Goal: Information Seeking & Learning: Learn about a topic

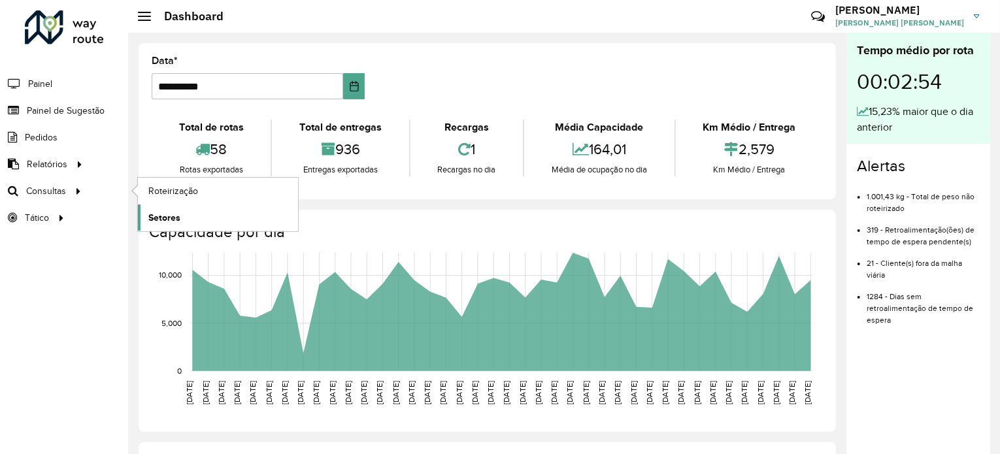
click at [169, 212] on span "Setores" at bounding box center [164, 218] width 32 height 14
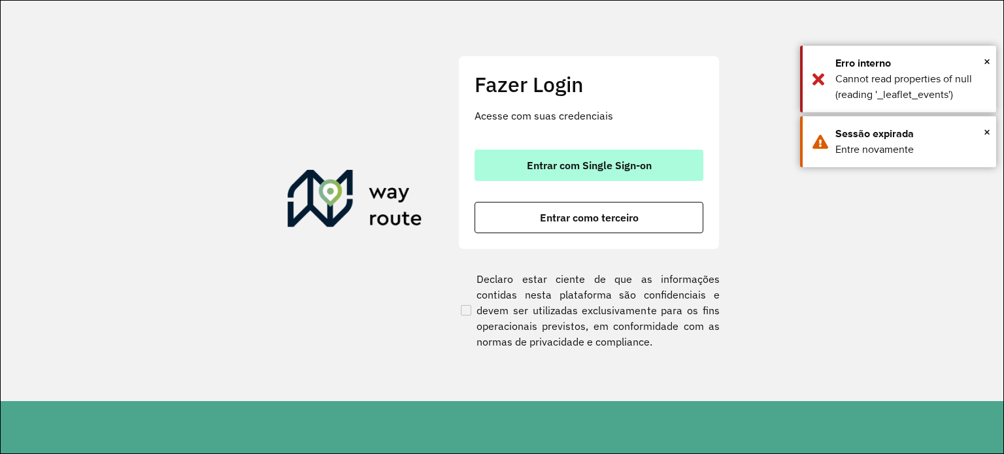
click at [589, 163] on span "Entrar com Single Sign-on" at bounding box center [589, 165] width 125 height 10
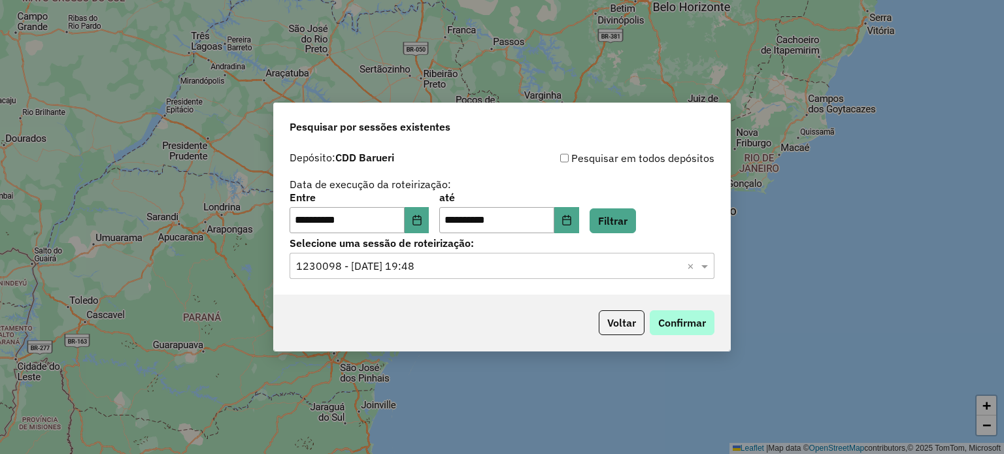
click at [651, 324] on button "Confirmar" at bounding box center [682, 322] width 65 height 25
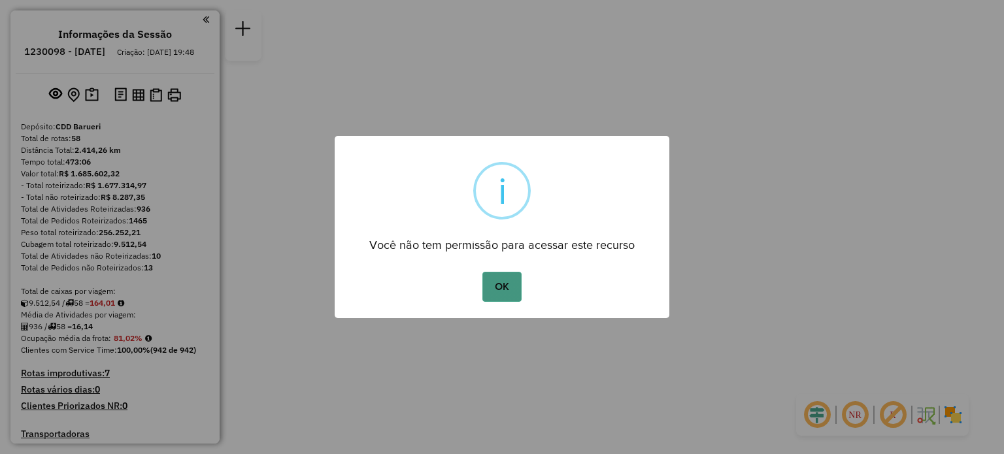
click at [505, 295] on button "OK" at bounding box center [501, 287] width 39 height 30
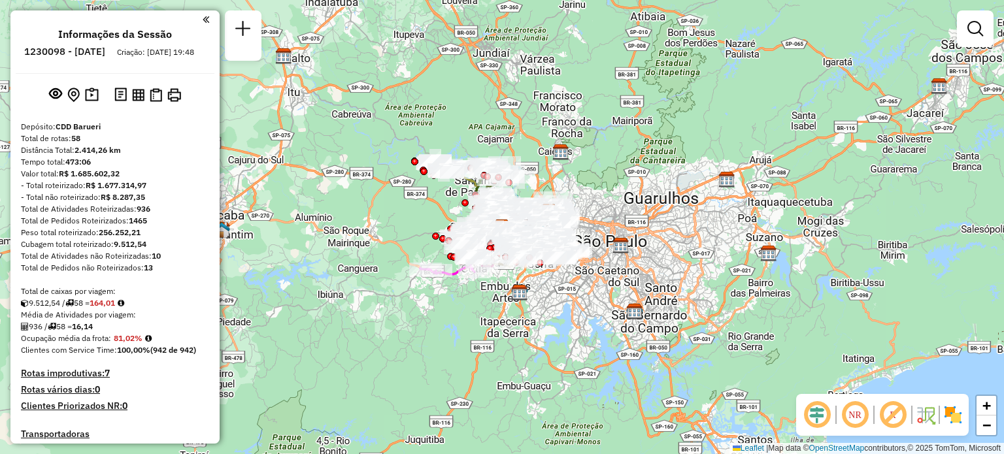
click at [203, 18] on em at bounding box center [206, 20] width 7 height 12
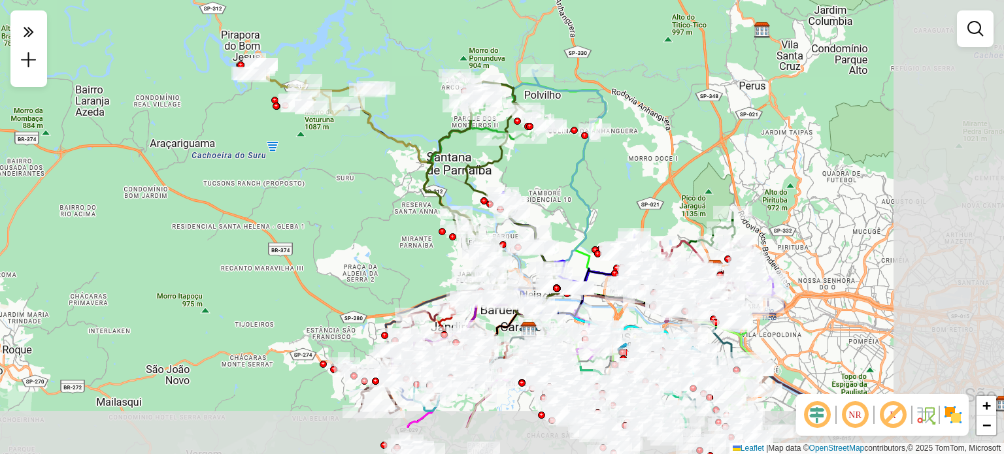
drag, startPoint x: 520, startPoint y: 231, endPoint x: 289, endPoint y: 154, distance: 243.3
click at [289, 154] on div "Janela de atendimento Grade de atendimento Capacidade Transportadoras Veículos …" at bounding box center [502, 227] width 1004 height 454
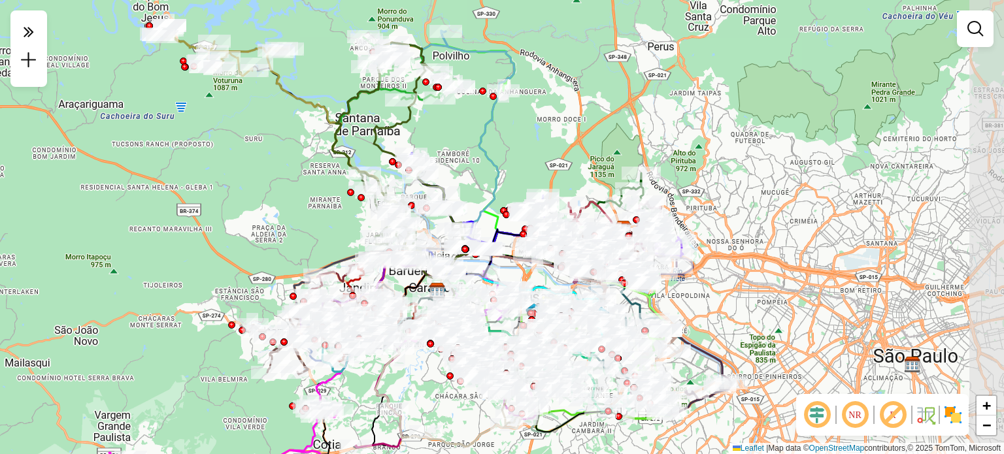
drag, startPoint x: 289, startPoint y: 154, endPoint x: 193, endPoint y: 116, distance: 102.4
click at [193, 116] on div "Janela de atendimento Grade de atendimento Capacidade Transportadoras Veículos …" at bounding box center [502, 227] width 1004 height 454
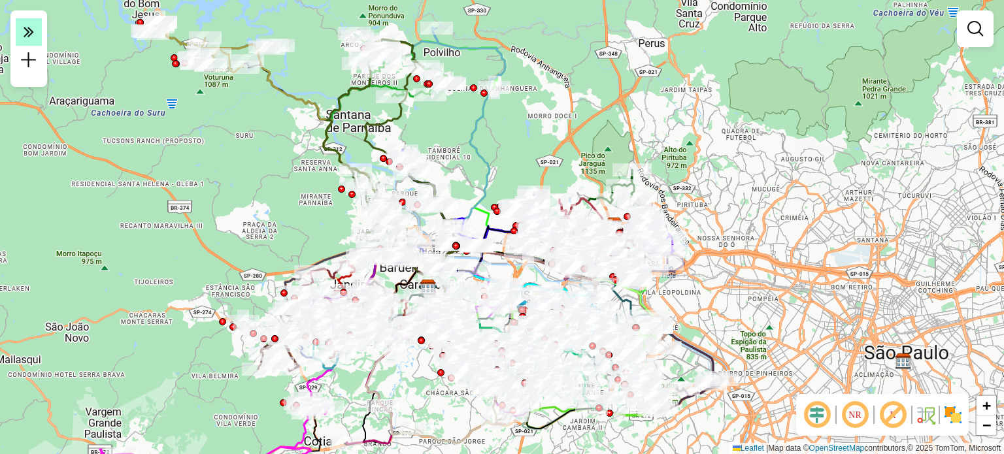
click at [37, 28] on em at bounding box center [29, 31] width 26 height 27
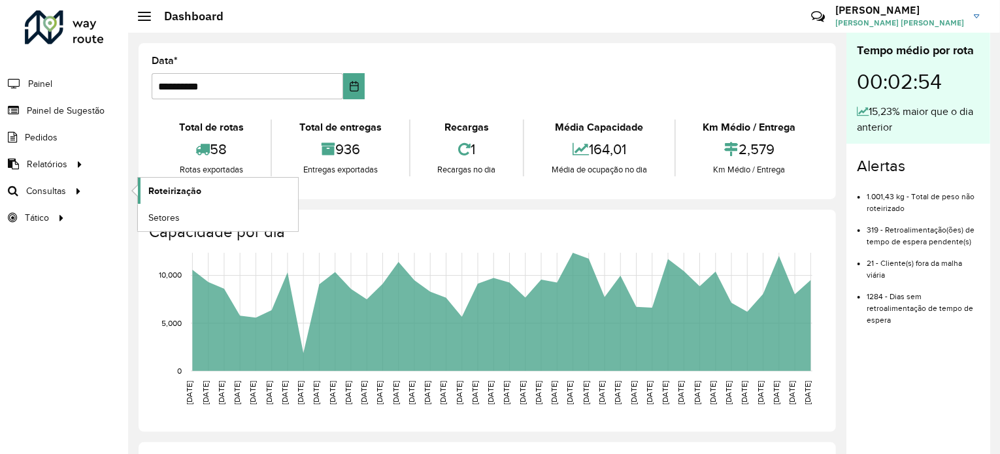
click at [167, 191] on span "Roteirização" at bounding box center [174, 191] width 53 height 14
click at [173, 224] on link "Setores" at bounding box center [218, 218] width 160 height 26
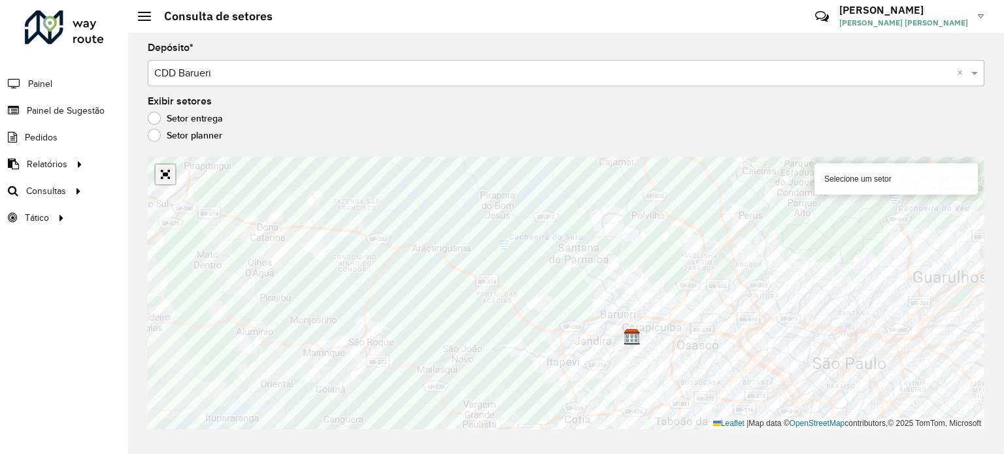
click at [165, 179] on link "Abrir mapa em tela cheia" at bounding box center [166, 175] width 20 height 20
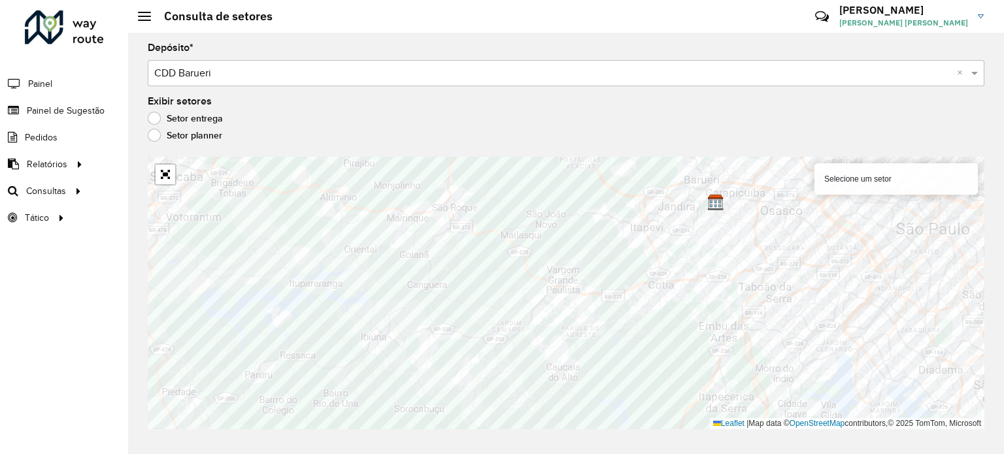
click at [175, 175] on div at bounding box center [165, 174] width 22 height 22
click at [166, 176] on link "Abrir mapa em tela cheia" at bounding box center [166, 175] width 20 height 20
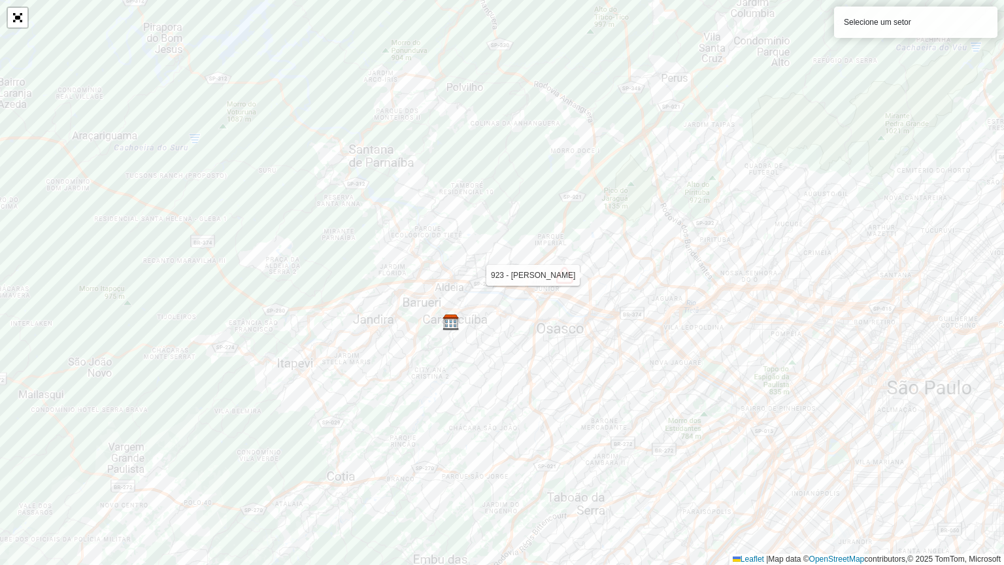
click at [567, 277] on img at bounding box center [564, 275] width 17 height 17
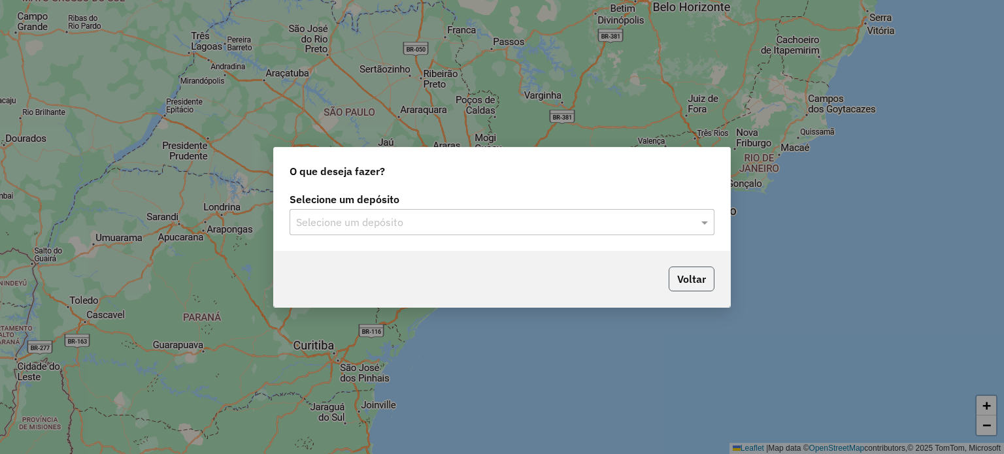
click at [695, 274] on button "Voltar" at bounding box center [692, 279] width 46 height 25
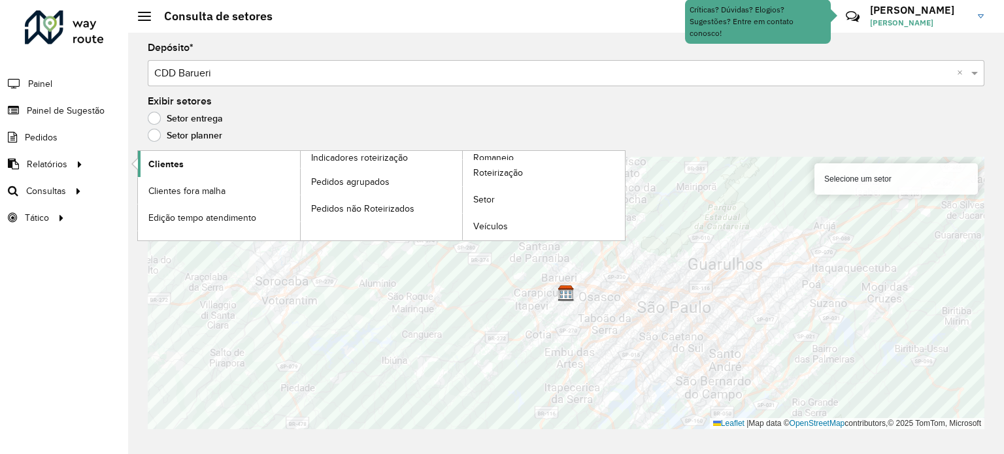
click at [183, 161] on link "Clientes" at bounding box center [219, 164] width 162 height 26
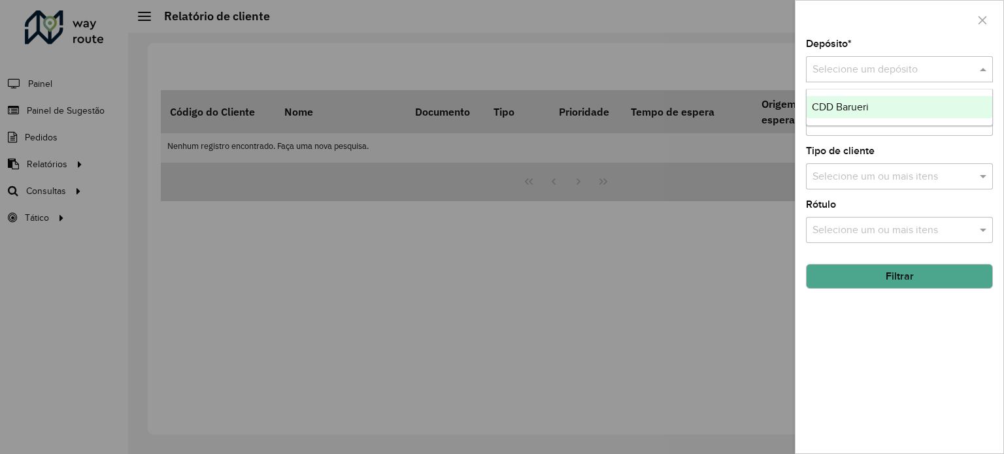
click at [936, 78] on div "Selecione um depósito" at bounding box center [899, 69] width 187 height 26
click at [910, 99] on div "CDD Barueri" at bounding box center [900, 107] width 186 height 22
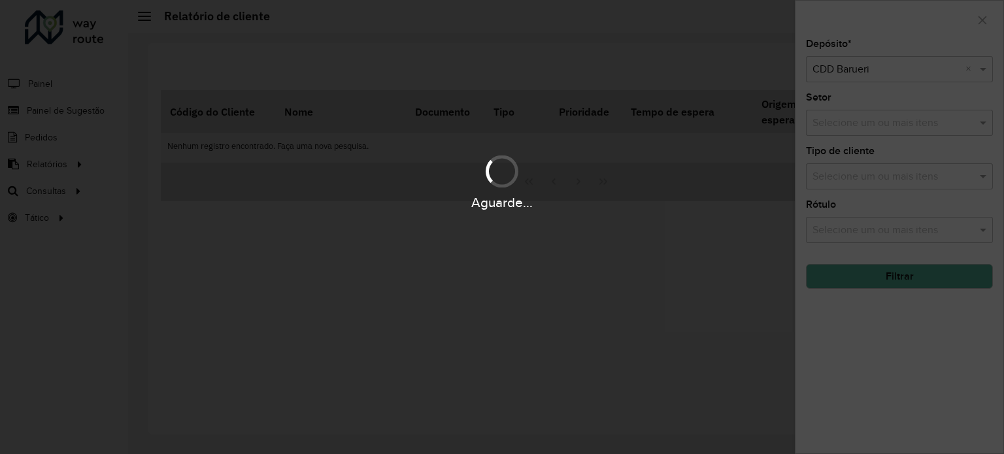
click at [905, 127] on div "Aguarde..." at bounding box center [502, 227] width 1004 height 454
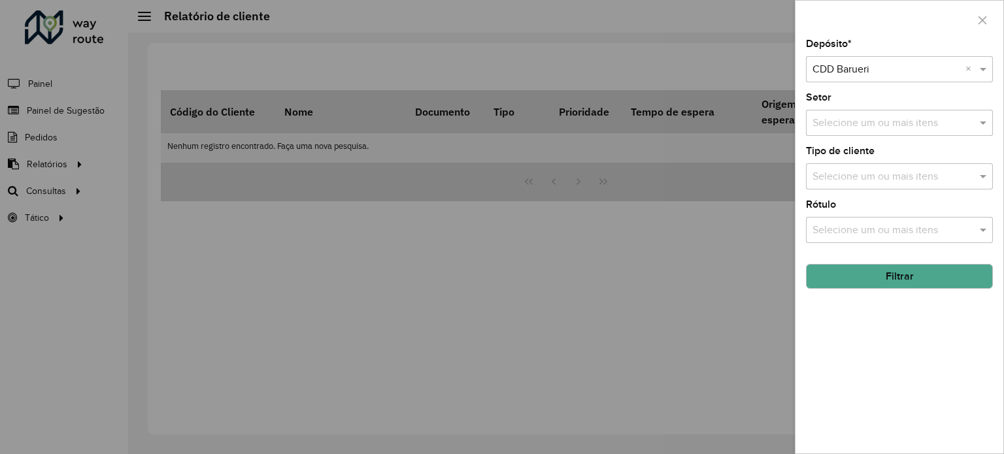
click at [905, 127] on input "text" at bounding box center [892, 124] width 167 height 16
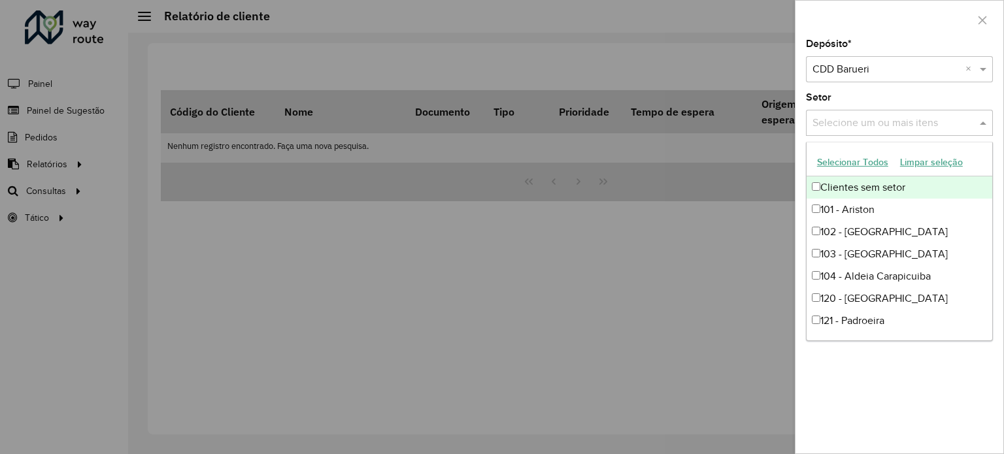
click at [866, 98] on div "Setor Selecione um ou mais itens" at bounding box center [899, 114] width 187 height 43
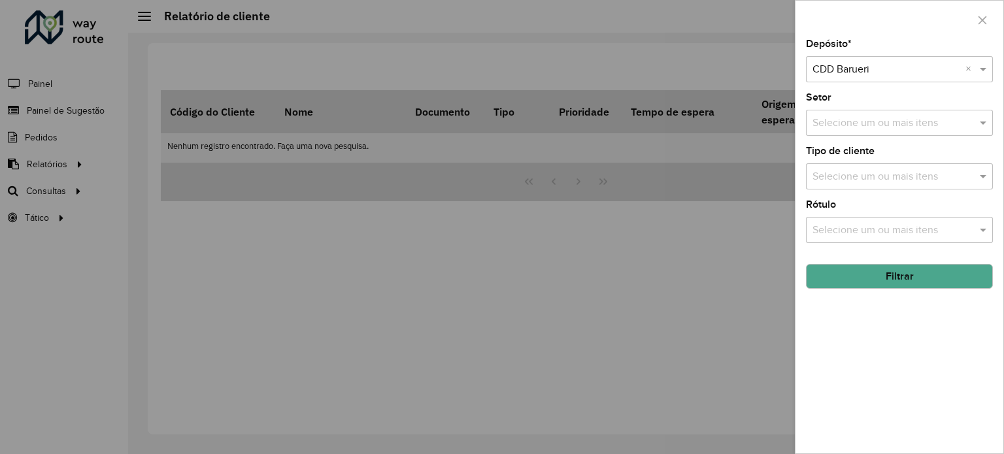
click at [901, 97] on div "Setor Selecione um ou mais itens" at bounding box center [899, 114] width 187 height 43
click at [894, 118] on input "text" at bounding box center [892, 124] width 167 height 16
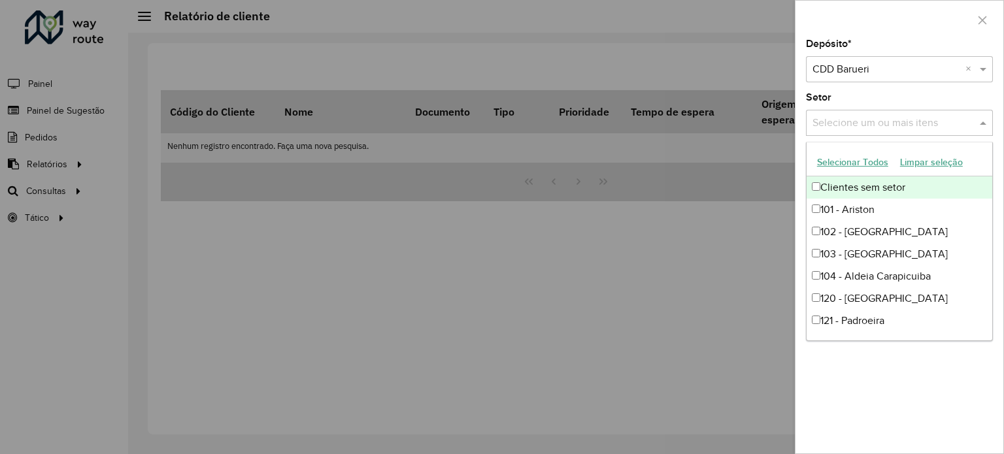
click at [871, 97] on div "Setor Selecione um ou mais itens" at bounding box center [899, 114] width 187 height 43
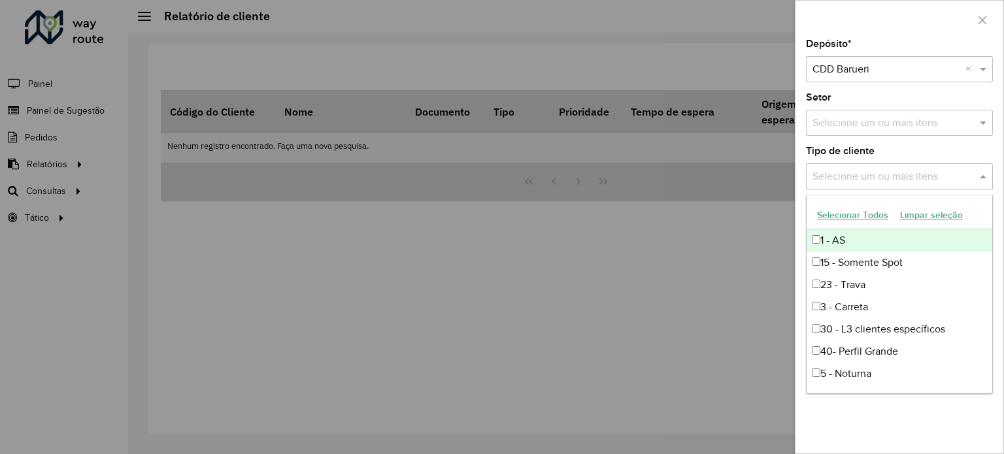
click at [858, 169] on input "text" at bounding box center [892, 177] width 167 height 16
click at [918, 407] on div "Depósito * Selecione um depósito × CDD Barueri × Setor Selecione um ou mais ite…" at bounding box center [899, 246] width 208 height 414
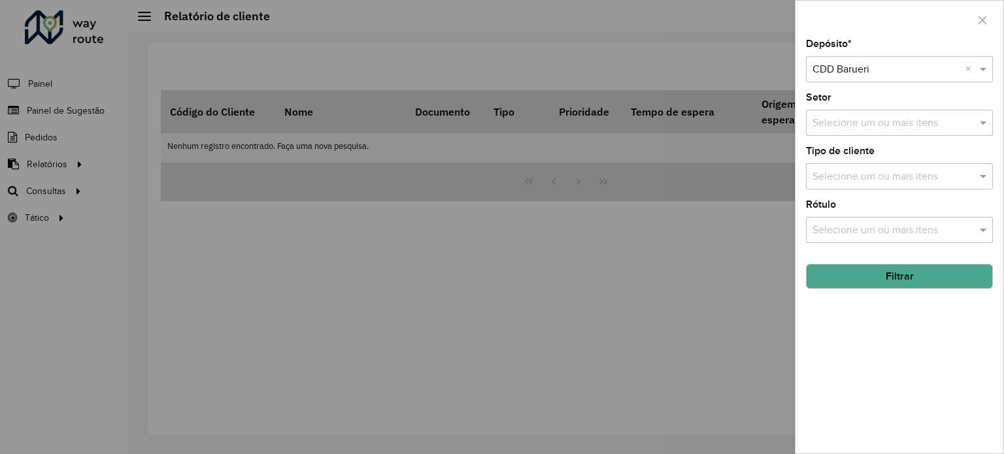
click at [862, 225] on input "text" at bounding box center [892, 231] width 167 height 16
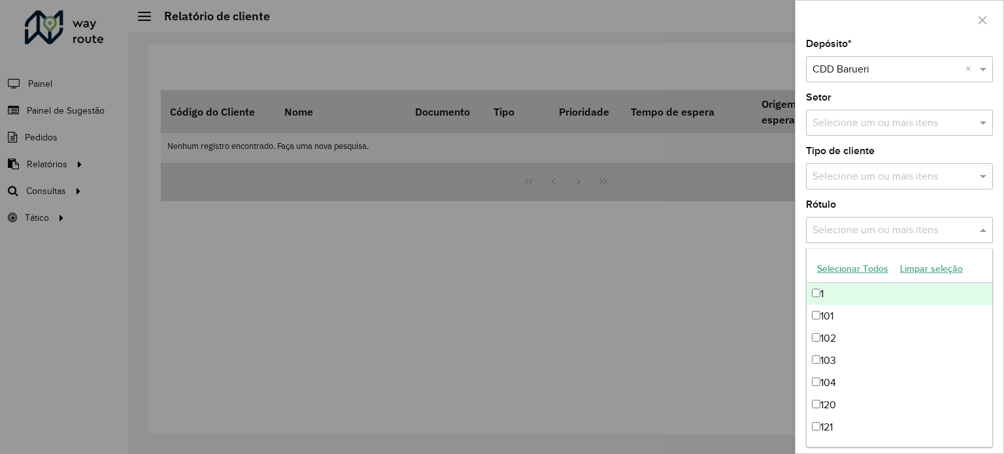
click at [862, 225] on input "text" at bounding box center [892, 231] width 167 height 16
click at [868, 212] on div "Rótulo Selecione um ou mais itens" at bounding box center [899, 221] width 187 height 43
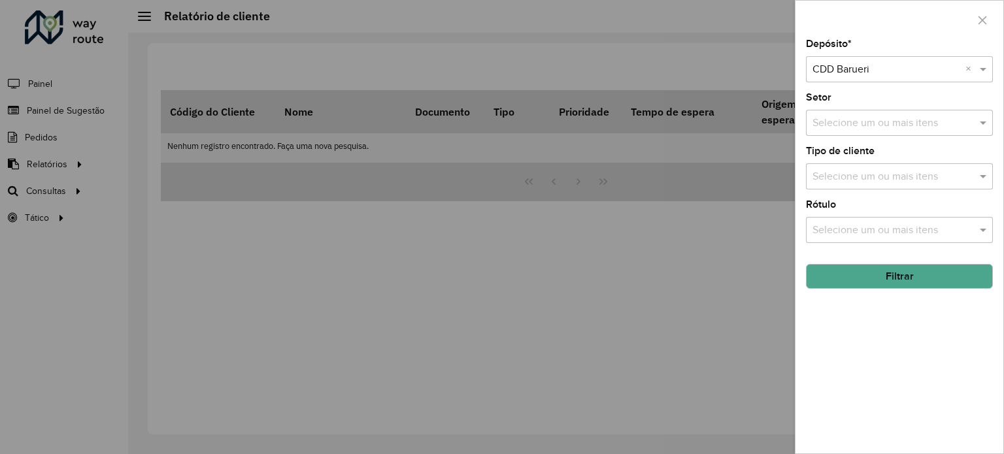
click at [872, 264] on button "Filtrar" at bounding box center [899, 276] width 187 height 25
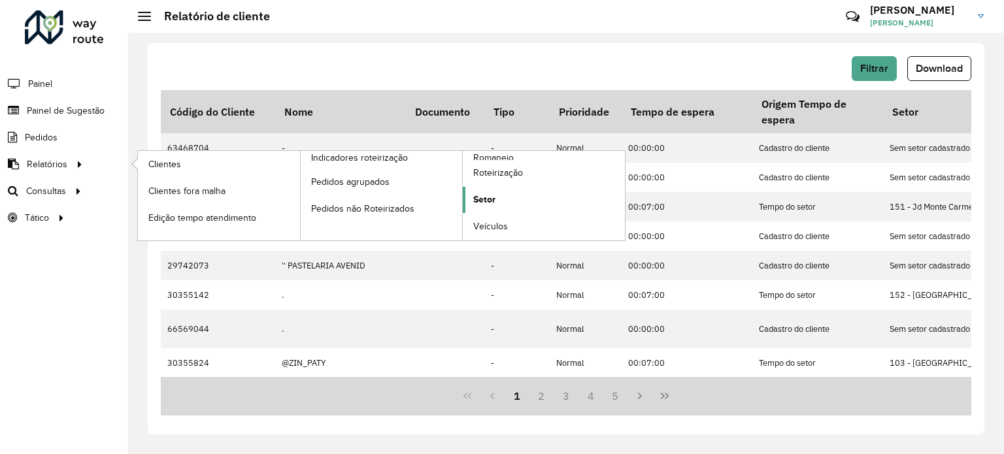
click at [490, 199] on span "Setor" at bounding box center [484, 200] width 22 height 14
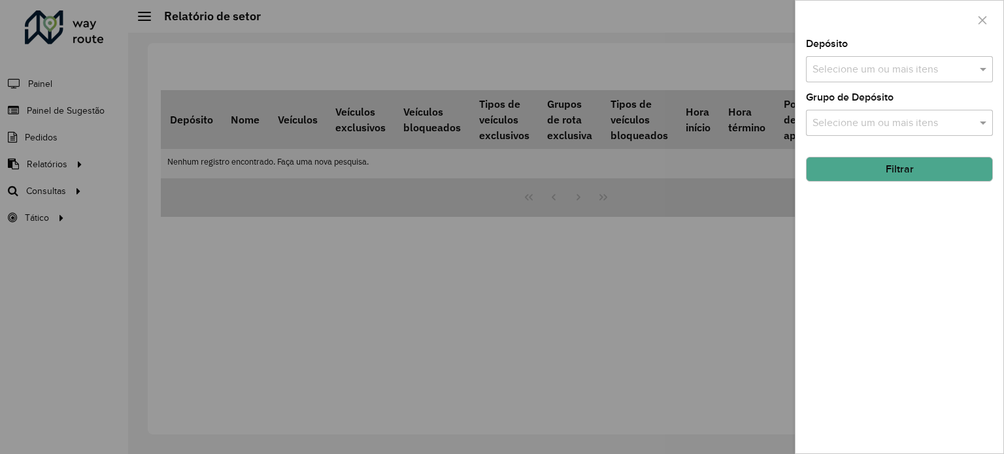
click at [878, 71] on input "text" at bounding box center [892, 70] width 167 height 16
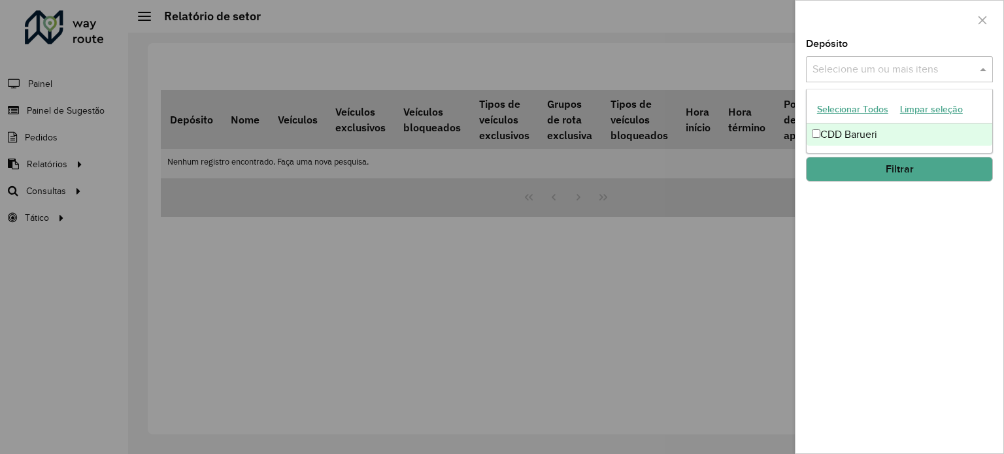
click at [856, 136] on div "CDD Barueri" at bounding box center [900, 135] width 186 height 22
click at [907, 165] on button "Filtrar" at bounding box center [899, 169] width 187 height 25
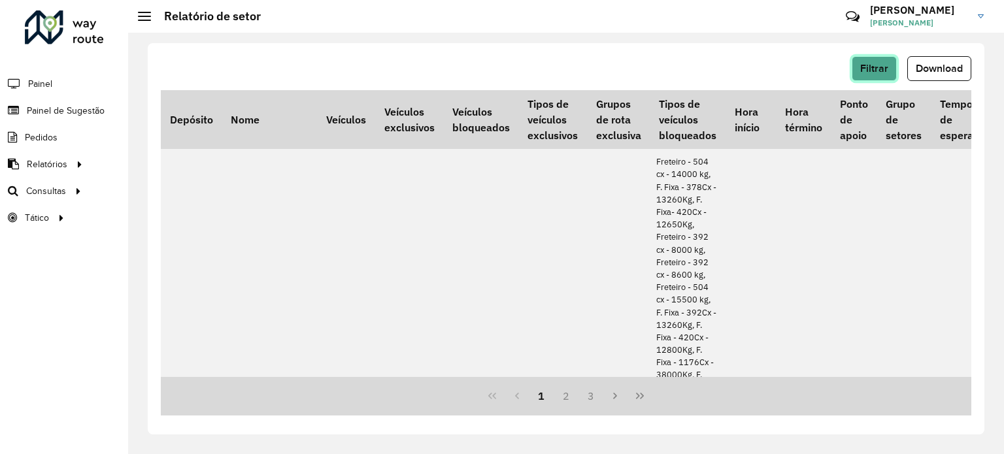
click at [863, 71] on span "Filtrar" at bounding box center [874, 68] width 28 height 11
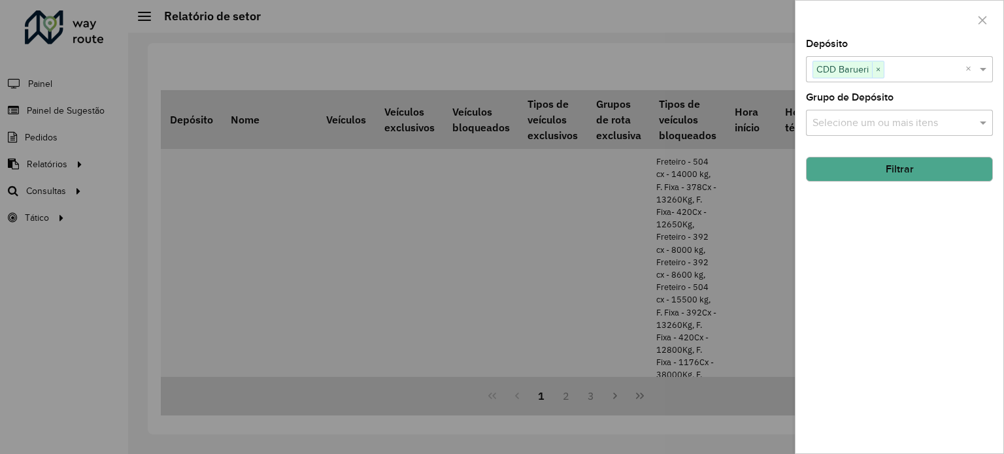
click at [865, 120] on input "text" at bounding box center [892, 124] width 167 height 16
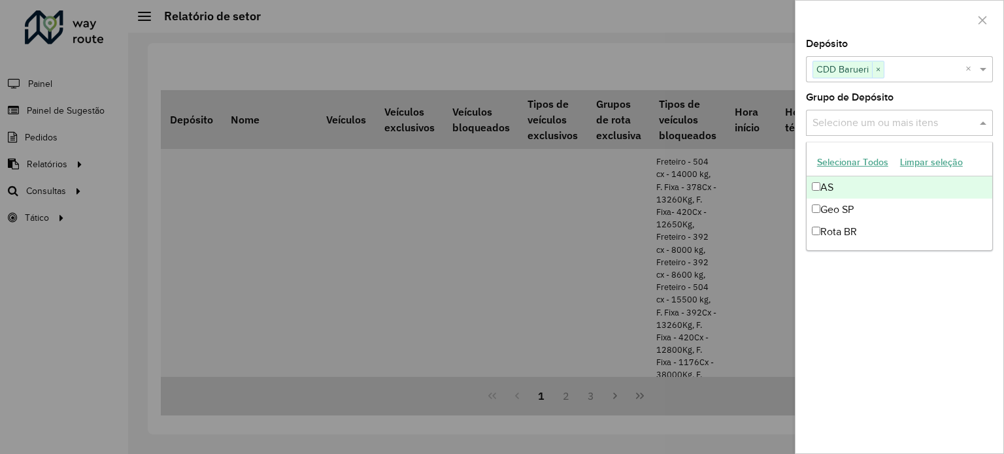
click at [843, 318] on div "Depósito Selecione um ou mais itens CDD Barueri × × Grupo de Depósito Selecione…" at bounding box center [899, 246] width 208 height 414
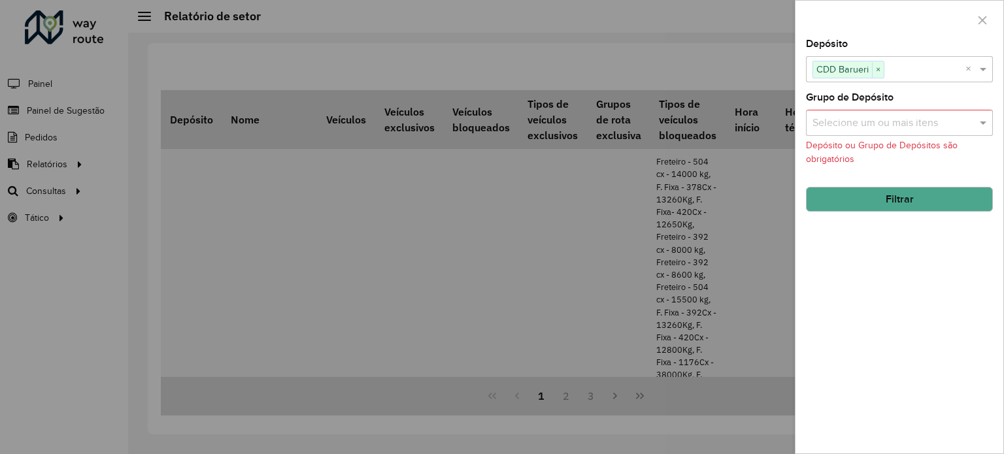
click at [520, 99] on div at bounding box center [502, 227] width 1004 height 454
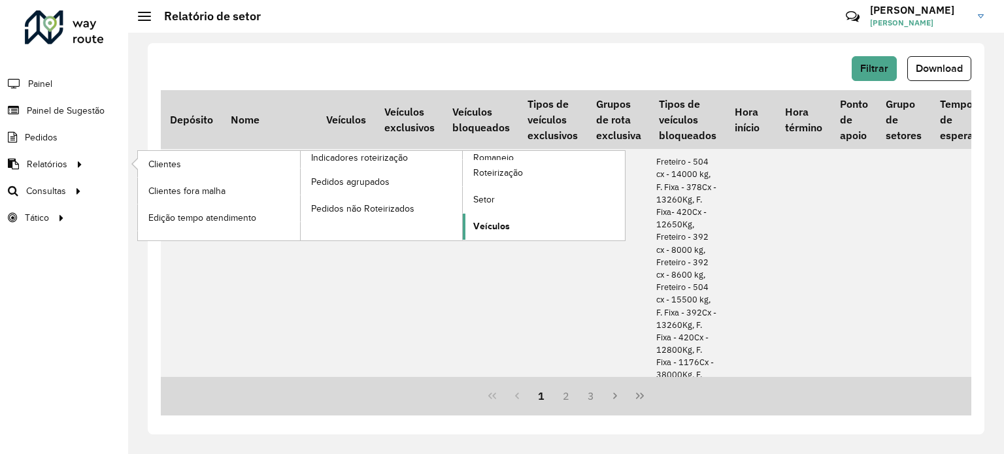
click at [490, 222] on span "Veículos" at bounding box center [491, 227] width 37 height 14
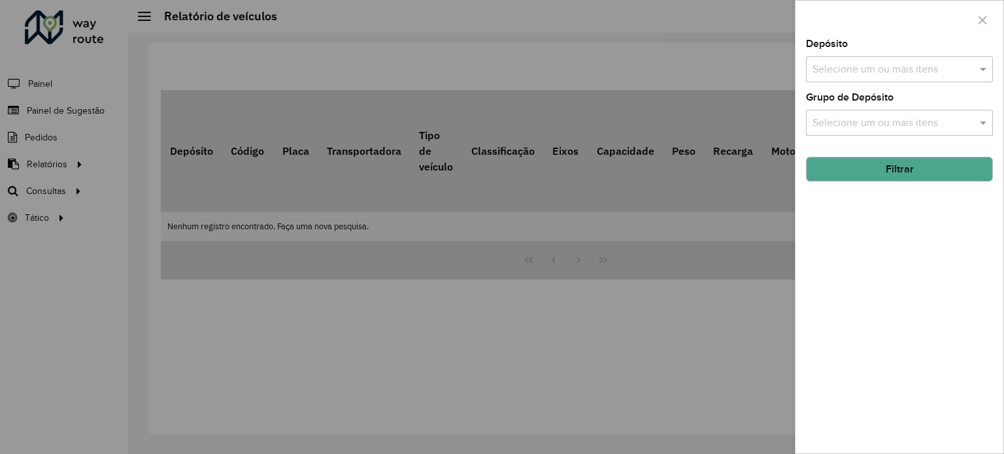
click at [860, 65] on input "text" at bounding box center [892, 70] width 167 height 16
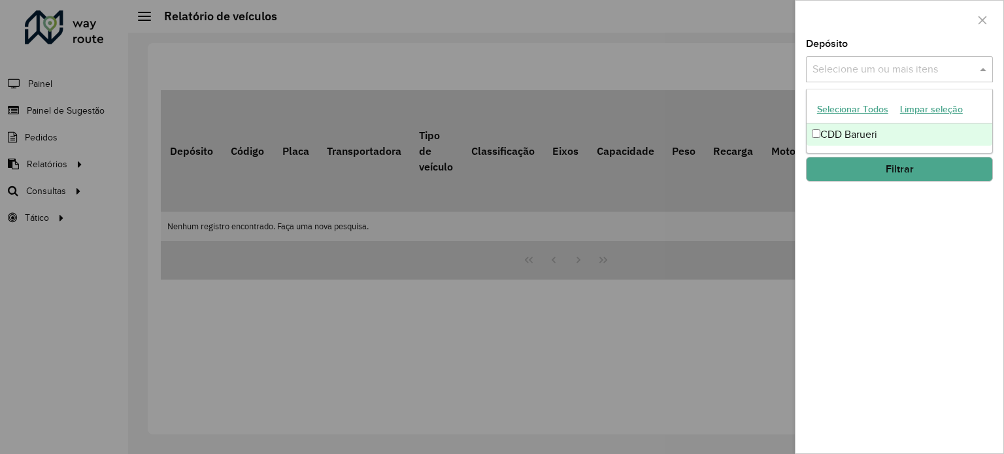
click at [844, 133] on div "CDD Barueri" at bounding box center [900, 135] width 186 height 22
click at [876, 20] on div at bounding box center [899, 20] width 208 height 39
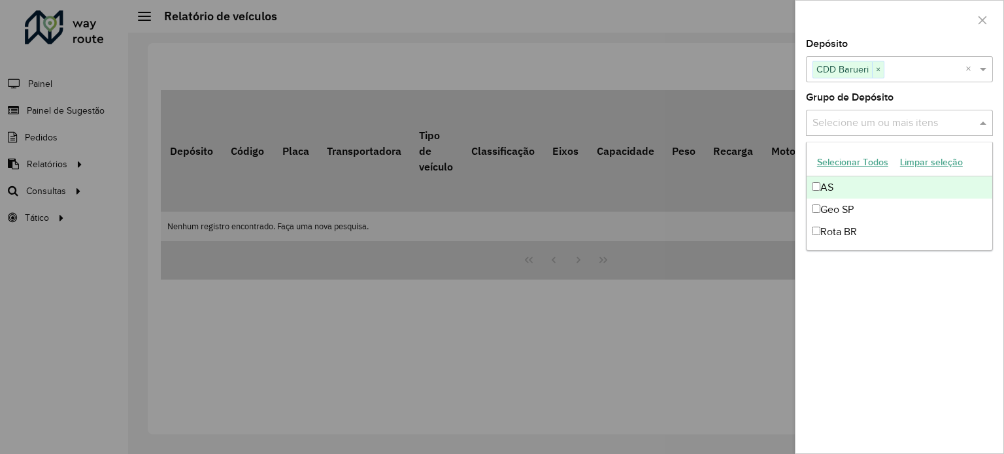
click at [855, 118] on input "text" at bounding box center [892, 124] width 167 height 16
click at [621, 61] on div at bounding box center [502, 227] width 1004 height 454
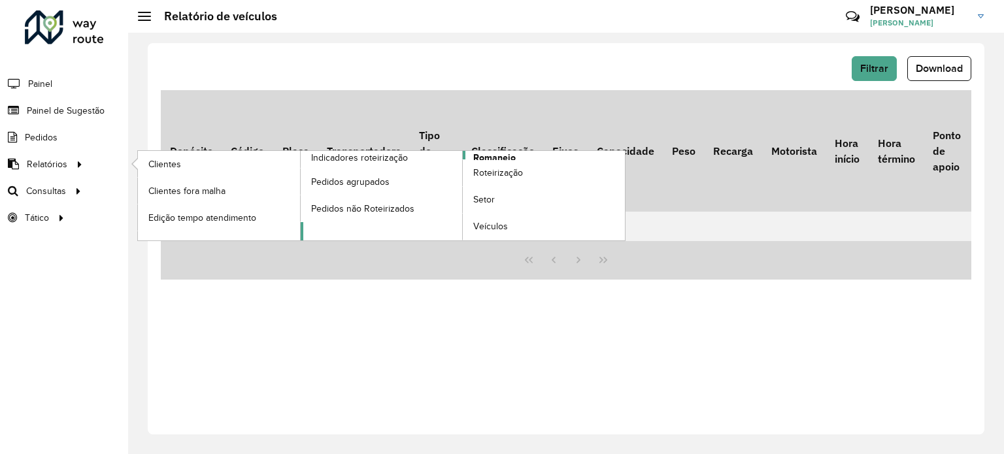
click at [484, 153] on span "Romaneio" at bounding box center [494, 158] width 42 height 14
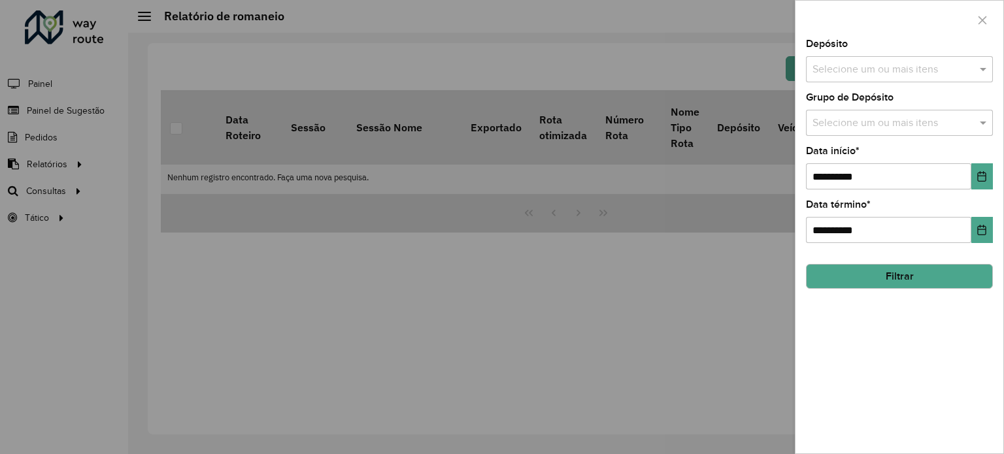
click at [883, 78] on div "Selecione um ou mais itens" at bounding box center [899, 69] width 187 height 26
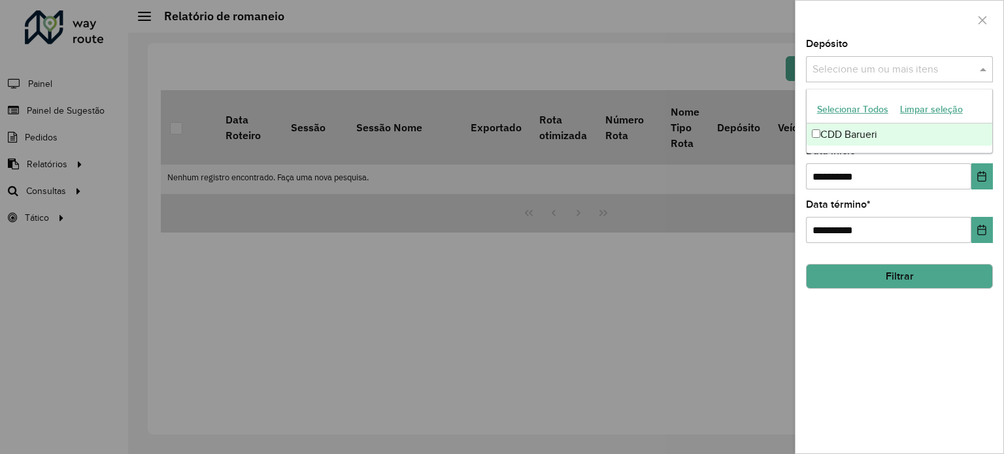
click at [856, 130] on div "CDD Barueri" at bounding box center [900, 135] width 186 height 22
click at [916, 36] on div at bounding box center [899, 20] width 208 height 39
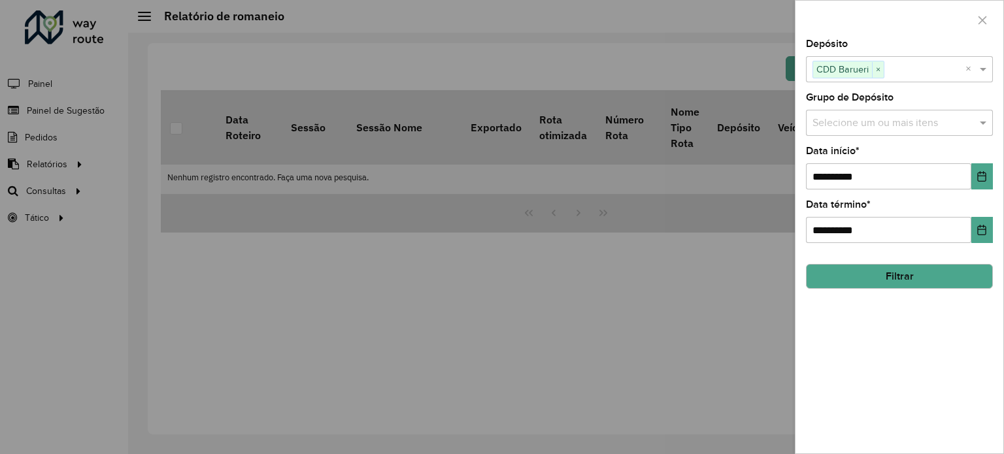
click at [884, 146] on div "**********" at bounding box center [899, 167] width 187 height 43
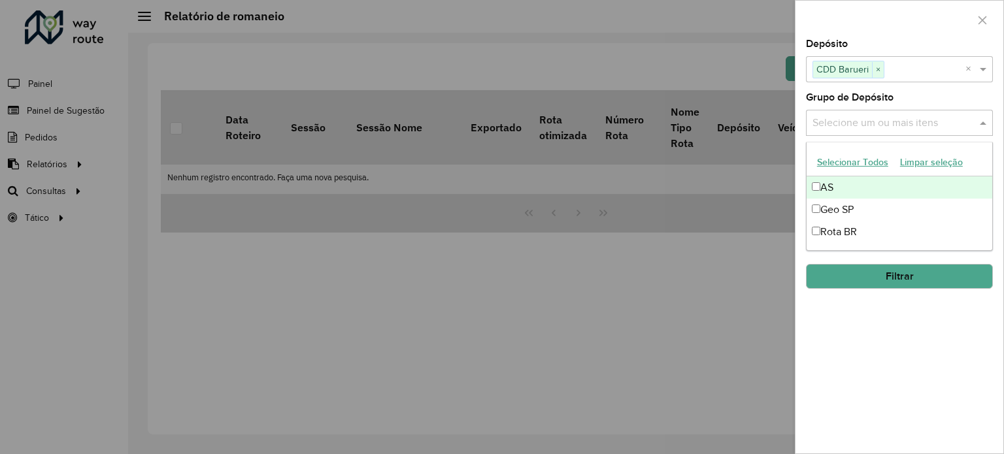
click at [881, 122] on input "text" at bounding box center [892, 124] width 167 height 16
click at [910, 96] on div "Grupo de Depósito Selecione um ou mais itens" at bounding box center [899, 114] width 187 height 43
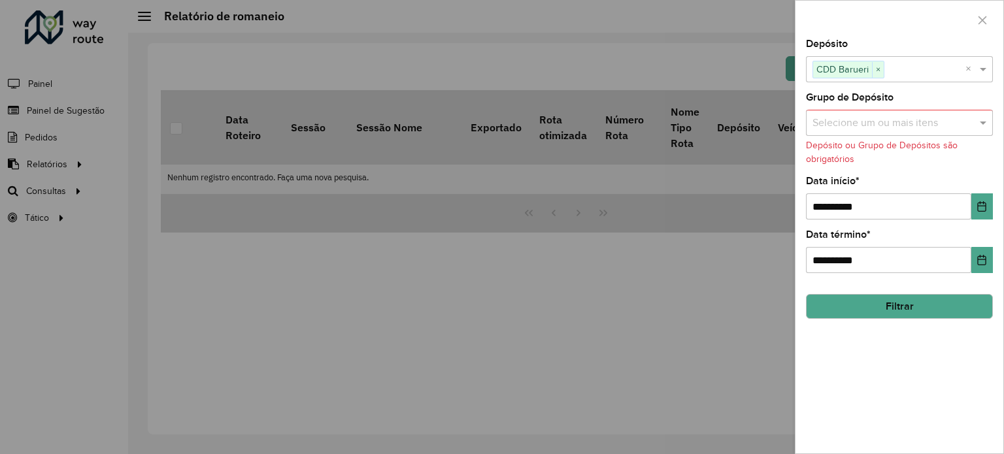
click at [887, 296] on button "Filtrar" at bounding box center [899, 306] width 187 height 25
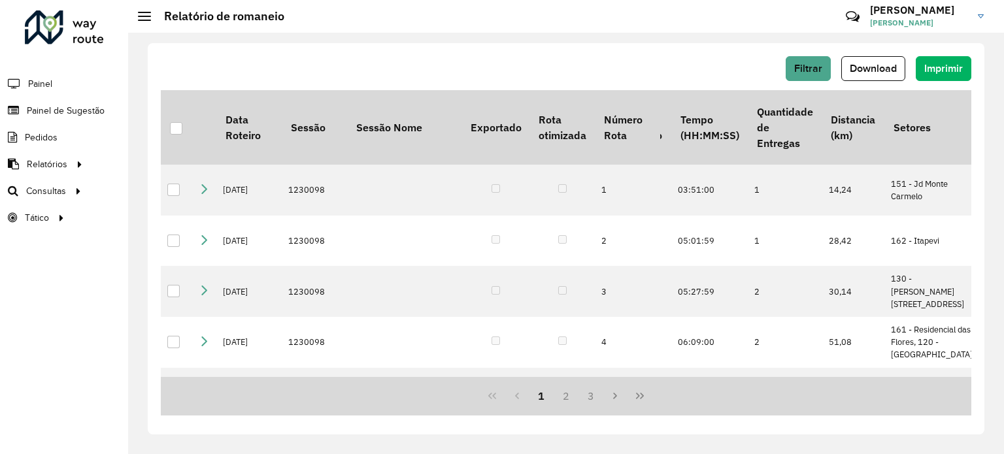
scroll to position [0, 1205]
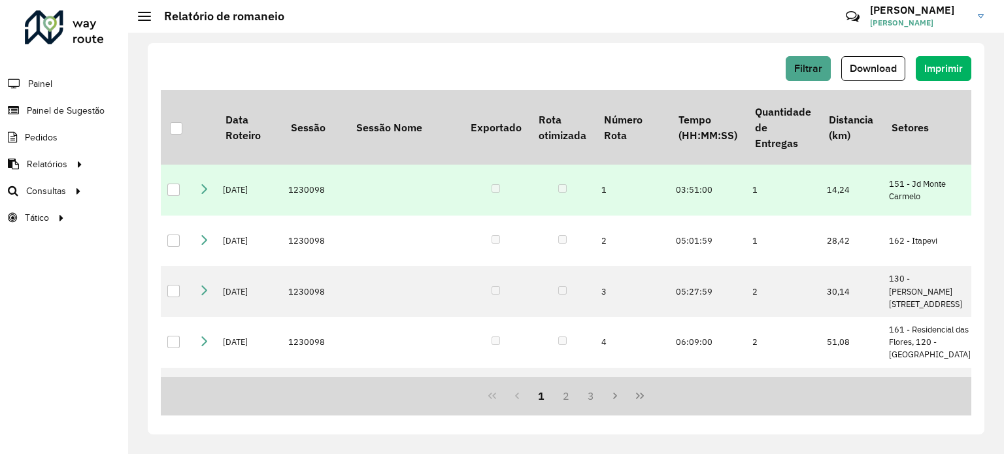
drag, startPoint x: 869, startPoint y: 178, endPoint x: 884, endPoint y: 190, distance: 20.0
click at [980, 190] on td "Freteiro - 504Cx - 16000Kg" at bounding box center [1006, 190] width 52 height 51
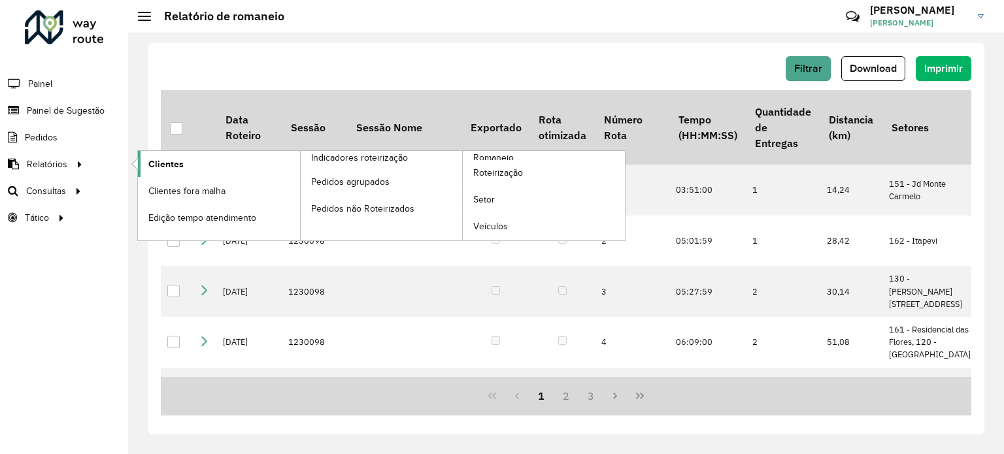
click at [154, 165] on span "Clientes" at bounding box center [165, 165] width 35 height 14
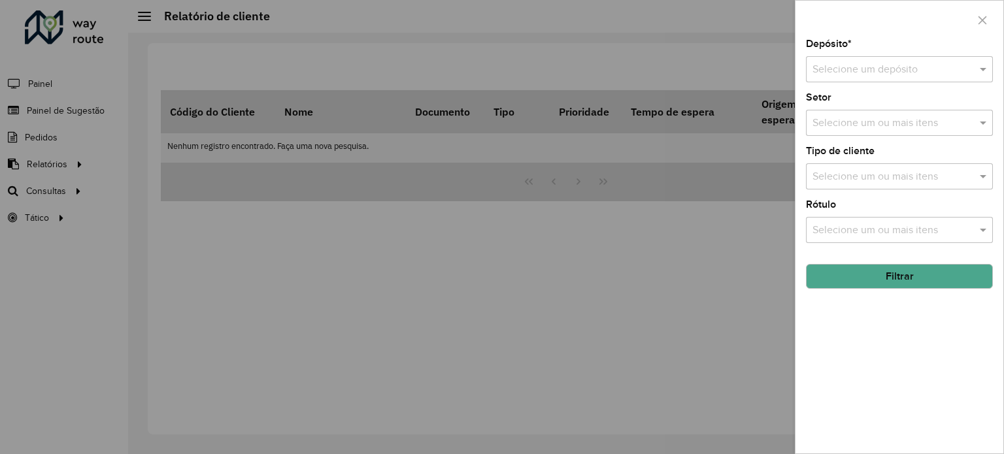
click at [871, 67] on input "text" at bounding box center [886, 70] width 148 height 16
click at [899, 107] on div "CDD Barueri" at bounding box center [900, 107] width 186 height 22
click at [896, 127] on input "text" at bounding box center [892, 124] width 167 height 16
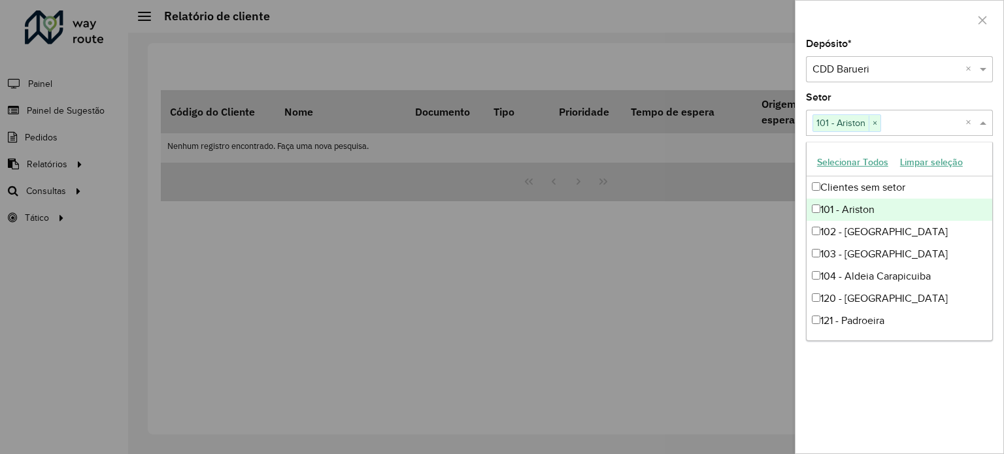
click at [737, 231] on div at bounding box center [502, 227] width 1004 height 454
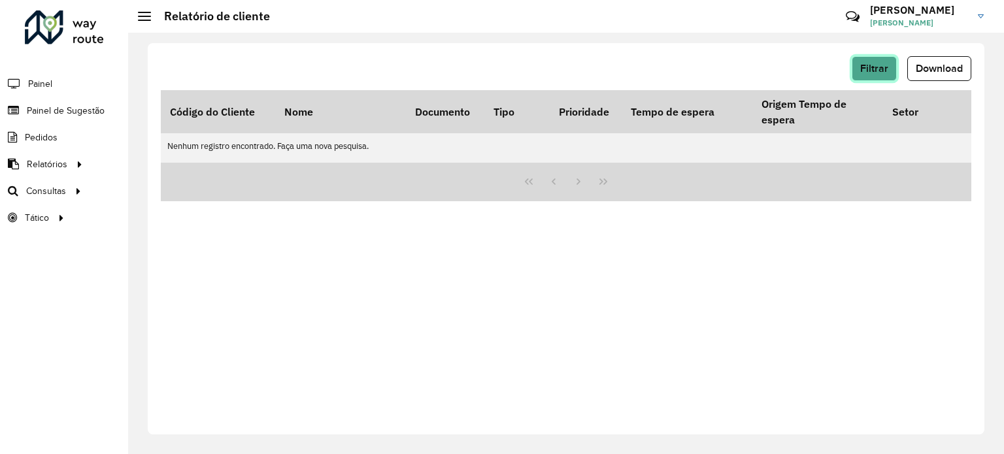
click at [872, 61] on button "Filtrar" at bounding box center [874, 68] width 45 height 25
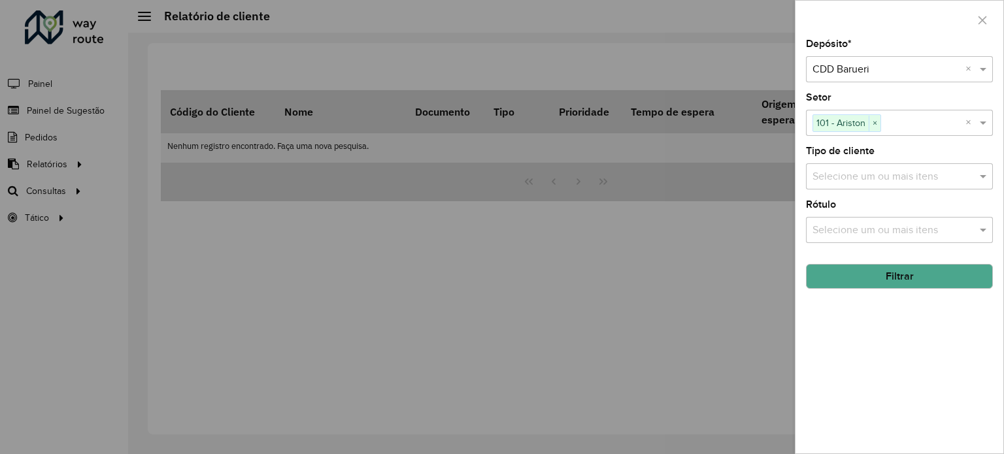
click at [910, 169] on input "text" at bounding box center [892, 177] width 167 height 16
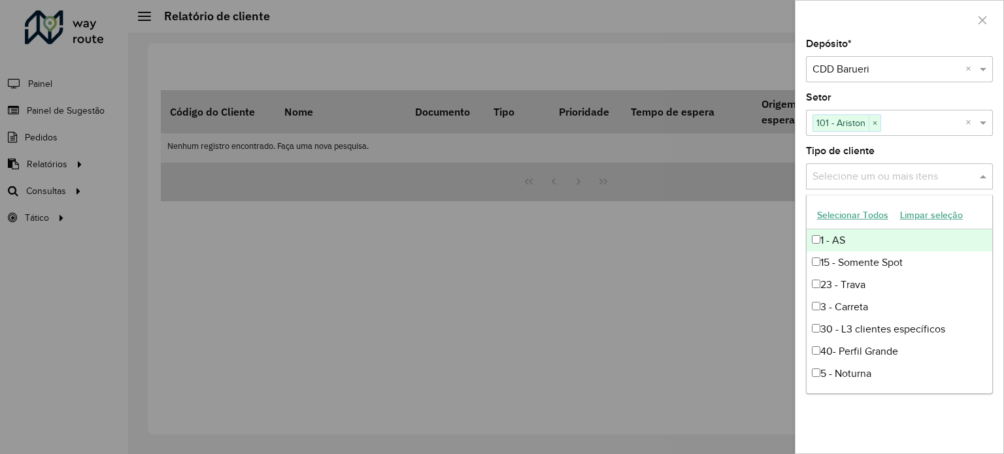
click at [862, 154] on label "Tipo de cliente" at bounding box center [840, 151] width 69 height 16
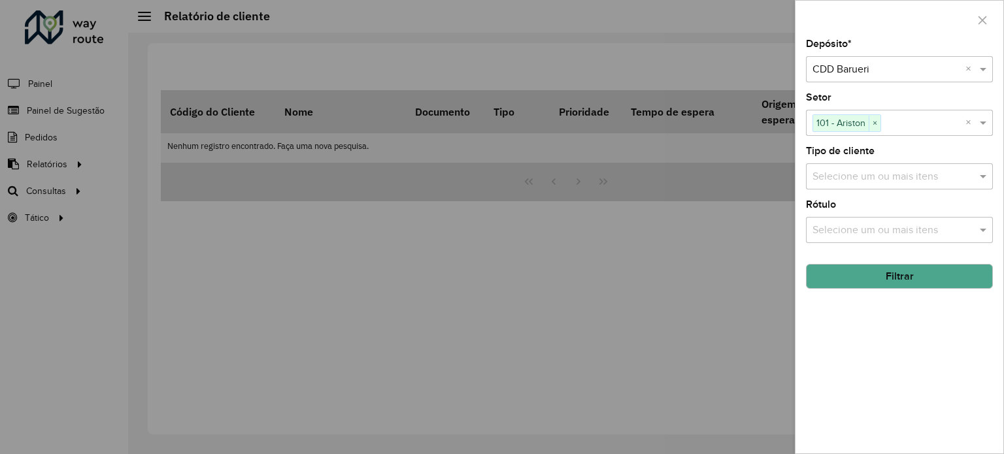
click at [865, 175] on input "text" at bounding box center [892, 177] width 167 height 16
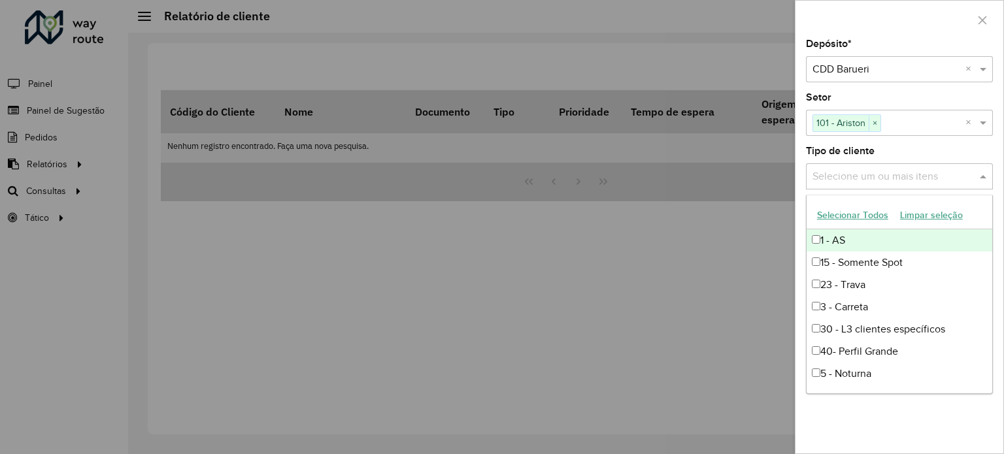
click at [916, 148] on div "Tipo de cliente Selecione um ou mais itens" at bounding box center [899, 167] width 187 height 43
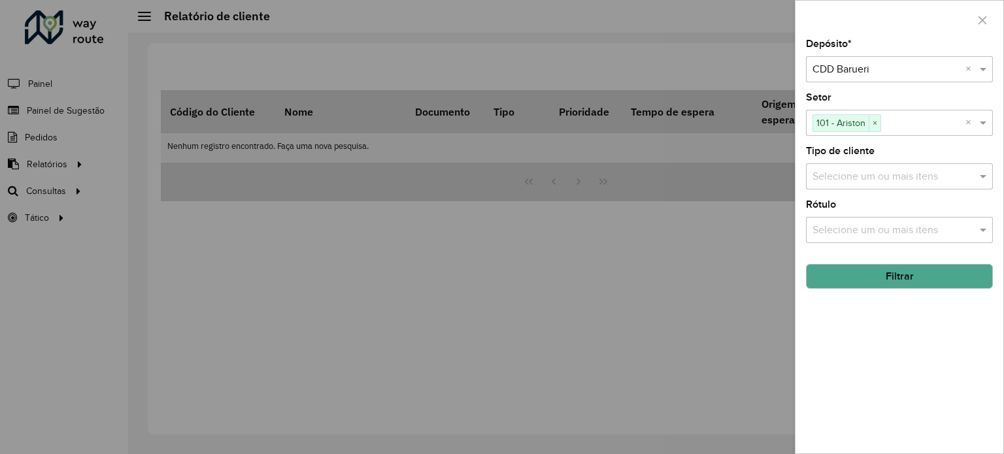
click at [892, 273] on button "Filtrar" at bounding box center [899, 276] width 187 height 25
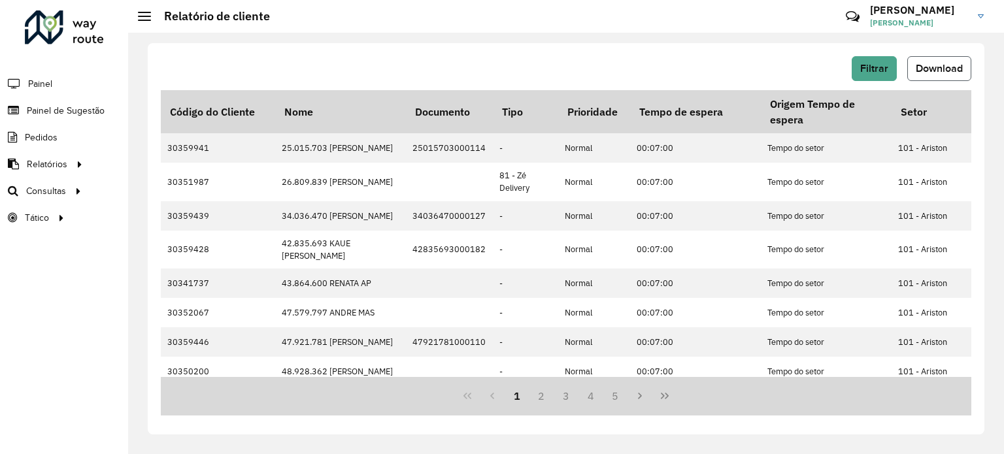
click at [956, 75] on button "Download" at bounding box center [939, 68] width 64 height 25
click at [873, 66] on span "Filtrar" at bounding box center [874, 68] width 28 height 11
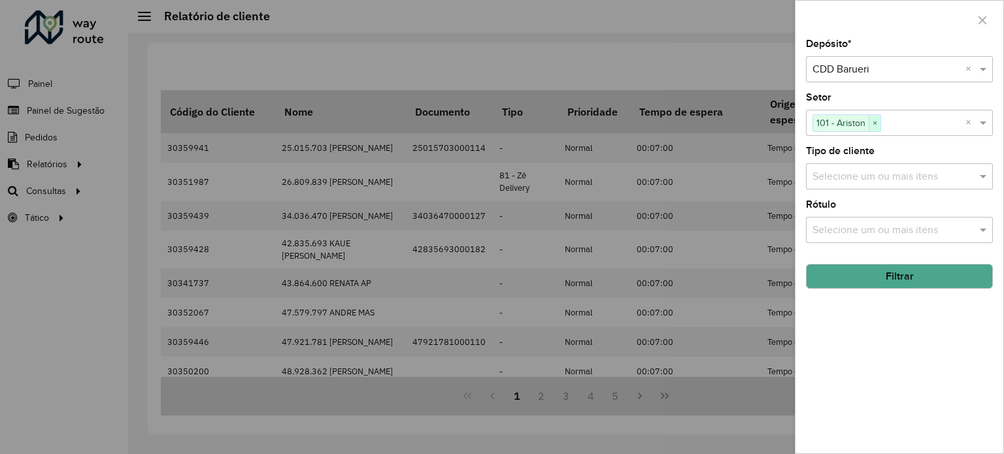
click at [873, 121] on span "×" at bounding box center [875, 124] width 12 height 16
click at [907, 274] on button "Filtrar" at bounding box center [899, 276] width 187 height 25
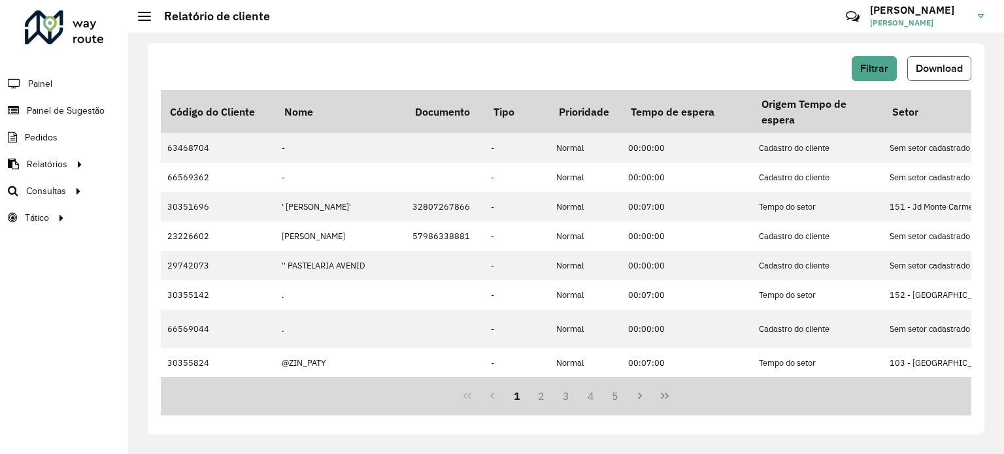
click at [955, 65] on span "Download" at bounding box center [939, 68] width 47 height 11
click at [867, 80] on button "Filtrar" at bounding box center [874, 68] width 45 height 25
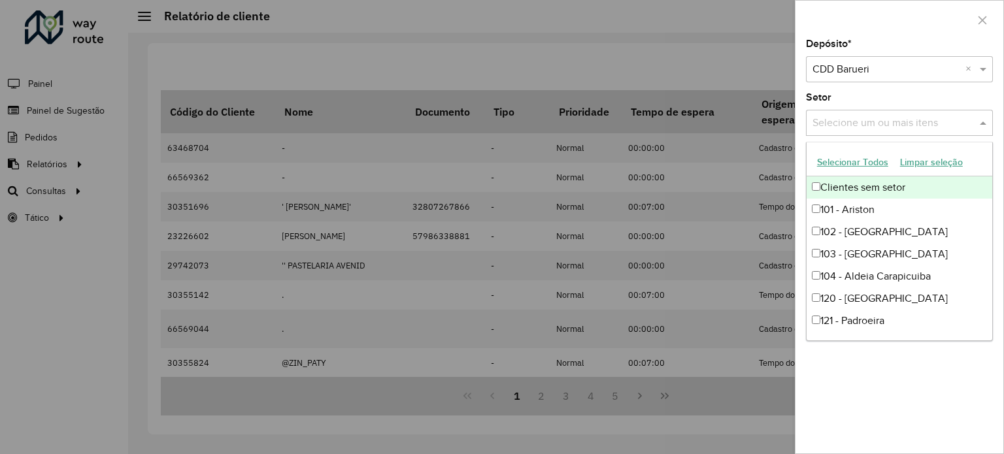
click at [855, 110] on div "Selecione um ou mais itens" at bounding box center [899, 123] width 187 height 26
click at [947, 96] on div "Setor Selecione um ou mais itens" at bounding box center [899, 114] width 187 height 43
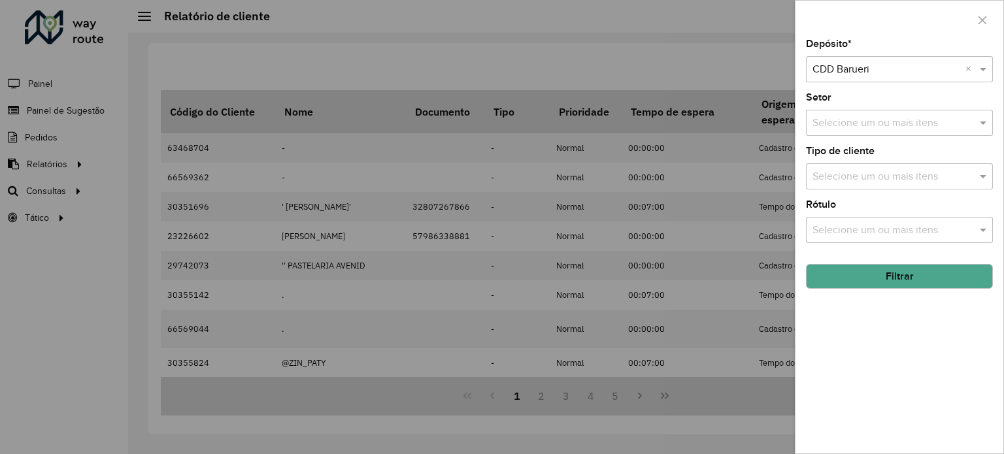
click at [919, 169] on input "text" at bounding box center [892, 177] width 167 height 16
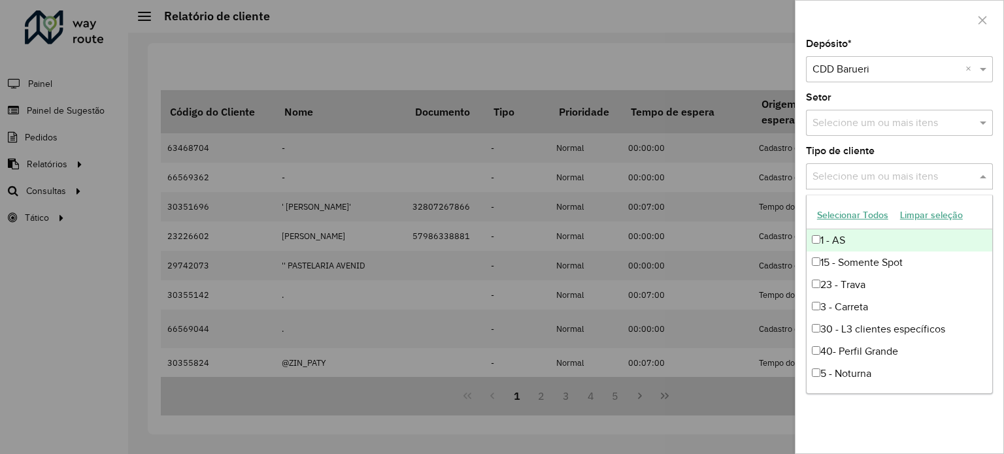
click at [918, 150] on div "Tipo de cliente Selecione um ou mais itens" at bounding box center [899, 167] width 187 height 43
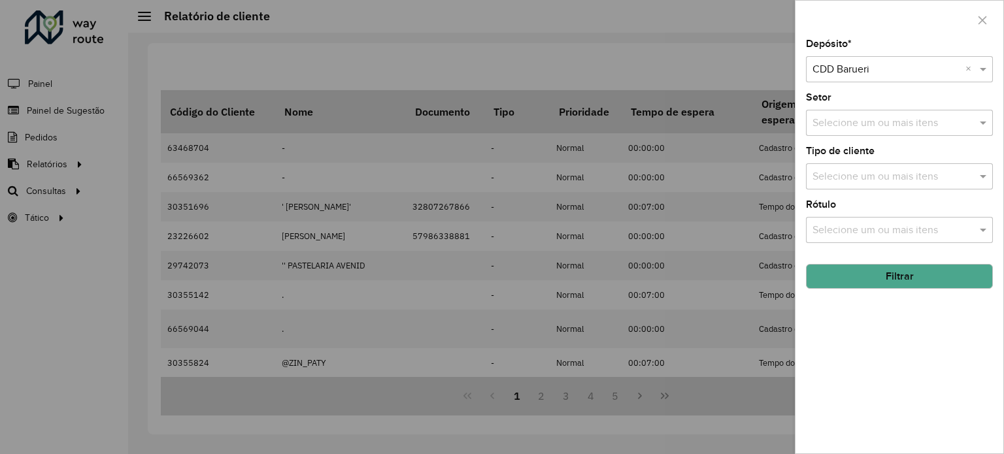
click at [599, 31] on div at bounding box center [502, 227] width 1004 height 454
